Goal: Task Accomplishment & Management: Use online tool/utility

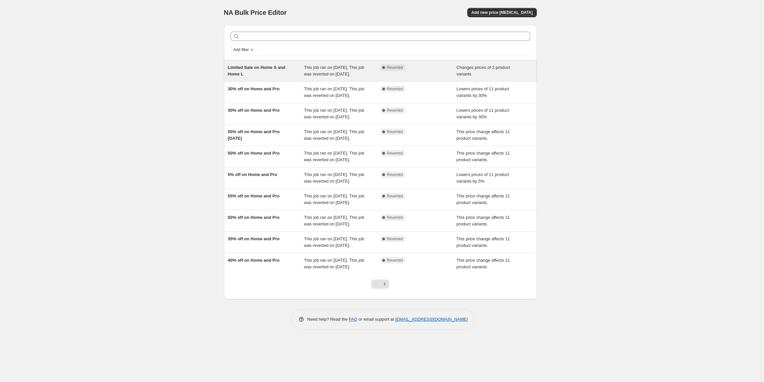
click at [292, 73] on div "Limited Sale on Home S and Home L" at bounding box center [266, 70] width 76 height 13
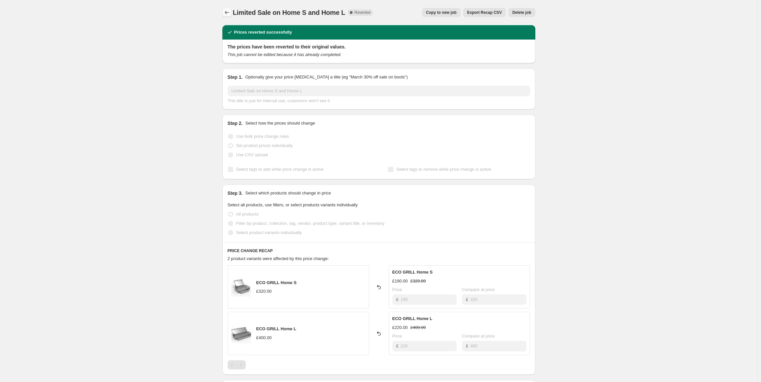
click at [229, 12] on icon "Price change jobs" at bounding box center [227, 12] width 7 height 7
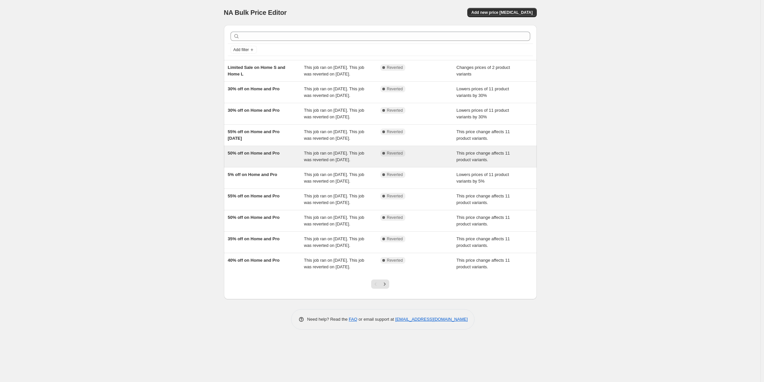
click at [282, 158] on div "50% off on Home and Pro" at bounding box center [266, 156] width 76 height 13
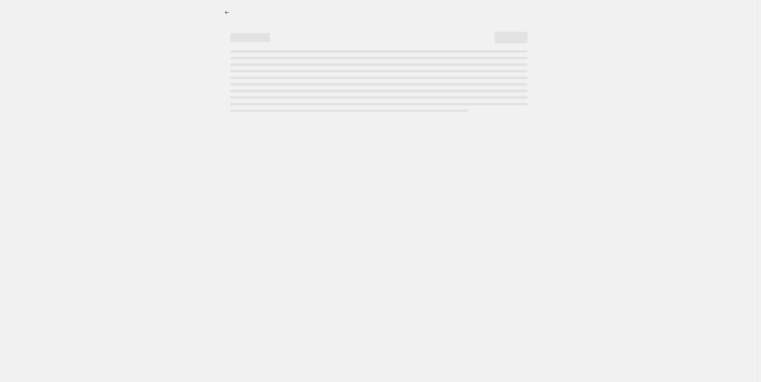
select select "pcap"
select select "no_change"
select select "collection"
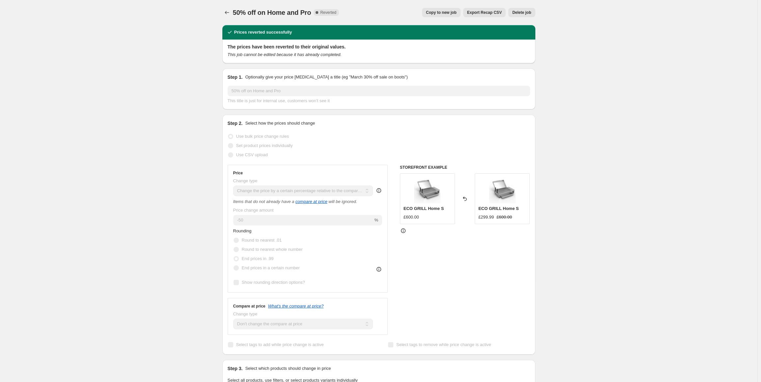
click at [449, 13] on span "Copy to new job" at bounding box center [441, 12] width 31 height 5
select select "pcap"
select select "no_change"
select select "collection"
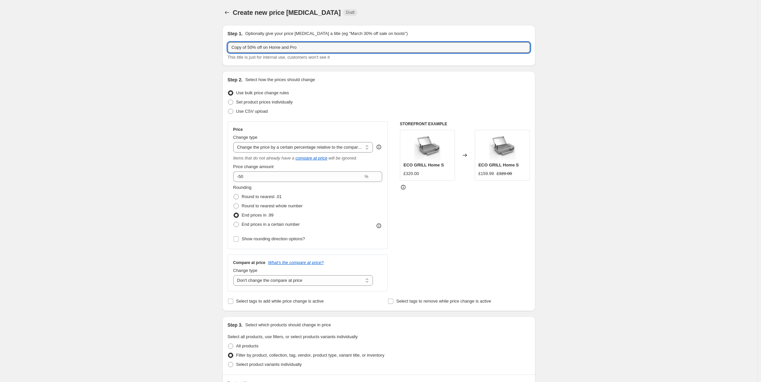
drag, startPoint x: 250, startPoint y: 47, endPoint x: 215, endPoint y: 50, distance: 34.4
click at [215, 50] on div "Create new price change job. This page is ready Create new price change job Dra…" at bounding box center [378, 377] width 757 height 755
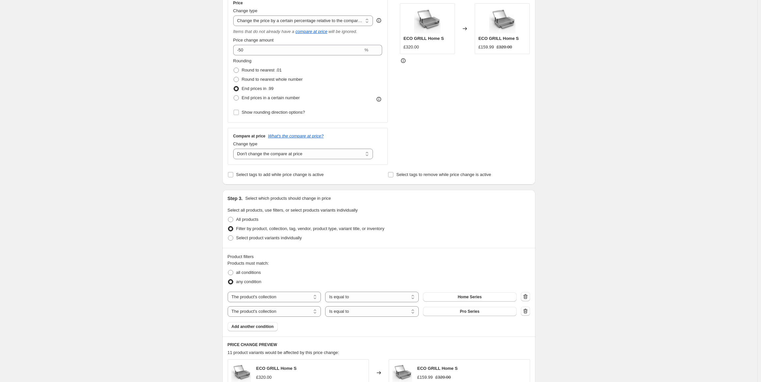
scroll to position [132, 0]
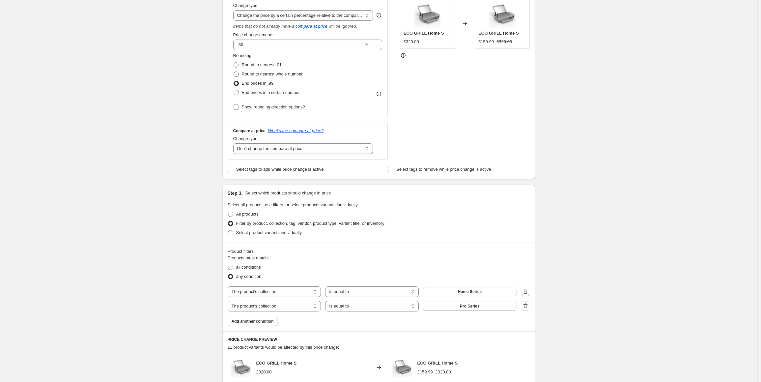
type input "50% off on Home and Pro Sep 25"
click at [239, 74] on span at bounding box center [235, 73] width 5 height 5
click at [234, 72] on input "Round to nearest whole number" at bounding box center [233, 71] width 0 height 0
radio input "true"
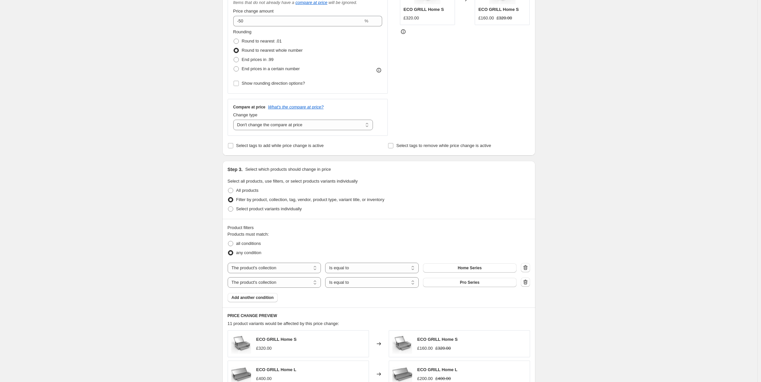
scroll to position [198, 0]
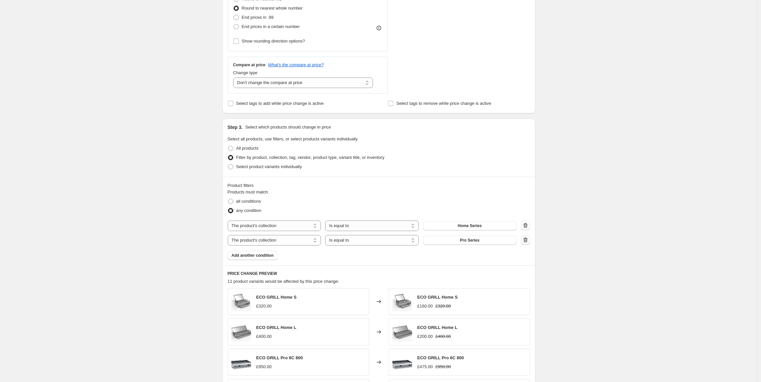
click at [526, 239] on icon "button" at bounding box center [525, 239] width 7 height 7
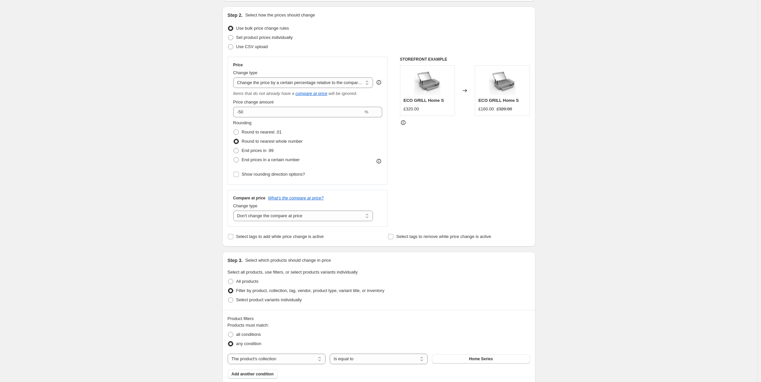
scroll to position [0, 0]
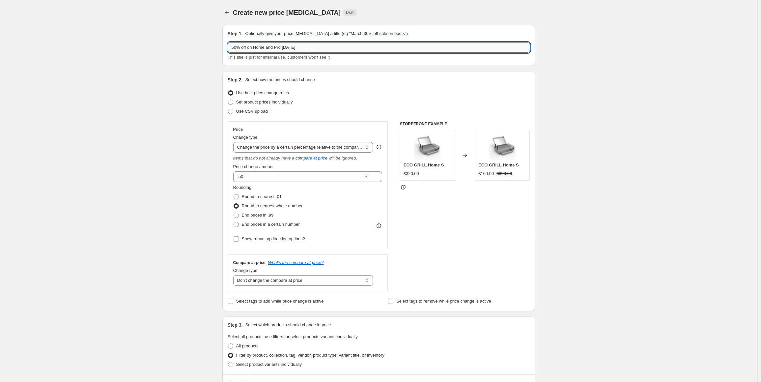
drag, startPoint x: 268, startPoint y: 47, endPoint x: 281, endPoint y: 48, distance: 13.2
click at [281, 48] on input "50% off on Home and Pro Sep 25" at bounding box center [379, 47] width 302 height 11
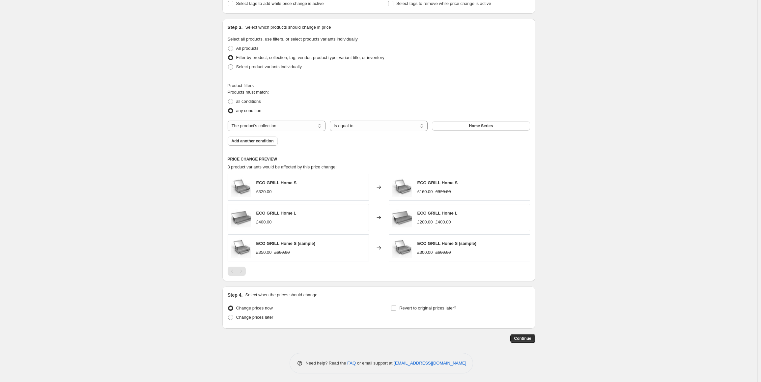
scroll to position [298, 0]
type input "50% off on Home Sep 25"
click at [531, 338] on span "Continue" at bounding box center [522, 337] width 17 height 5
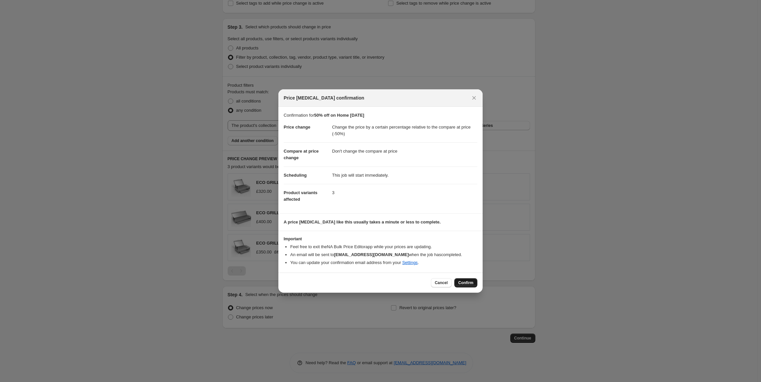
click at [468, 281] on span "Confirm" at bounding box center [465, 282] width 15 height 5
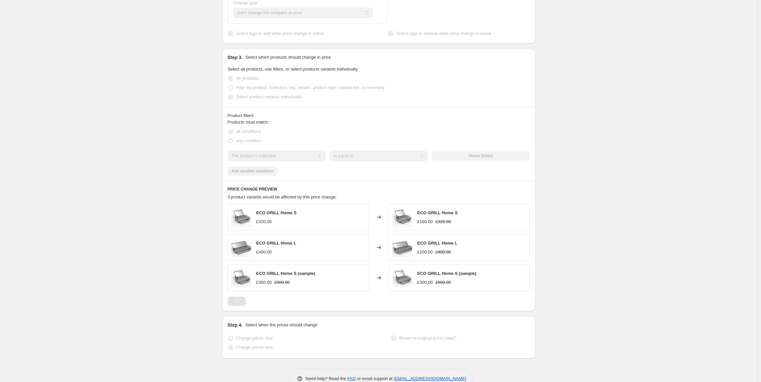
scroll to position [315, 0]
